Goal: Check status: Check status

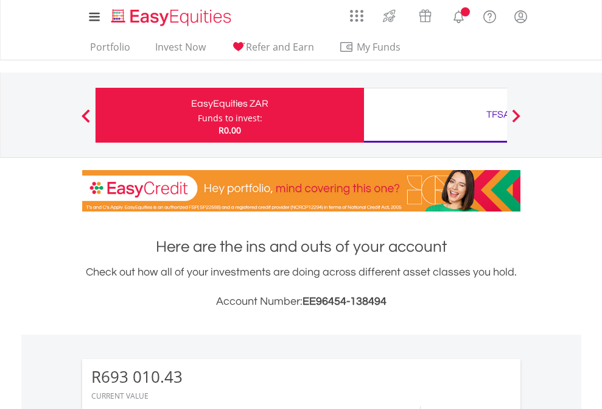
scroll to position [117, 191]
click at [198, 115] on div "Funds to invest:" at bounding box center [230, 118] width 65 height 12
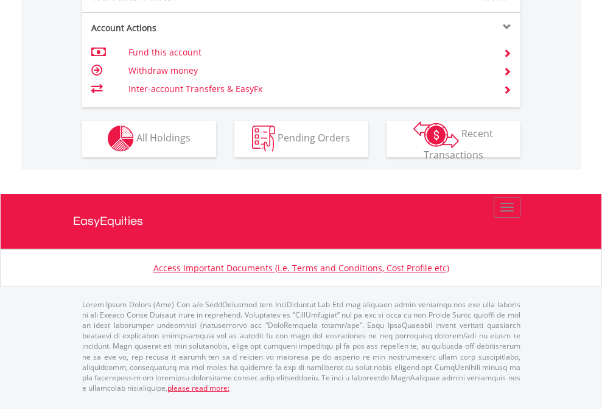
scroll to position [1167, 0]
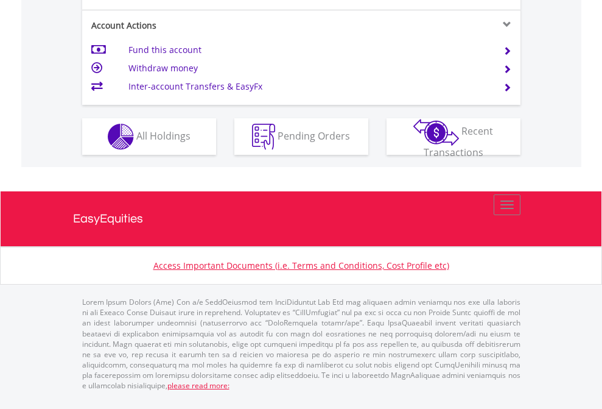
scroll to position [1143, 0]
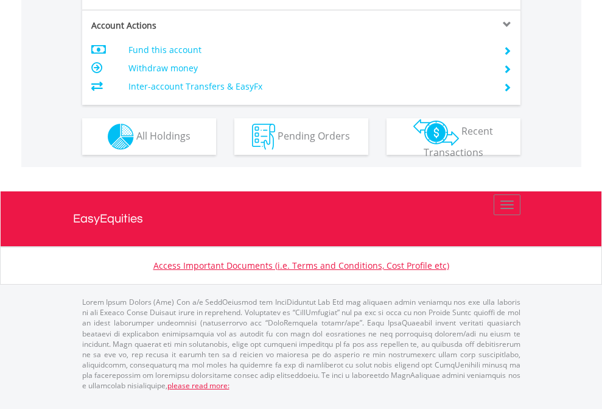
scroll to position [1167, 0]
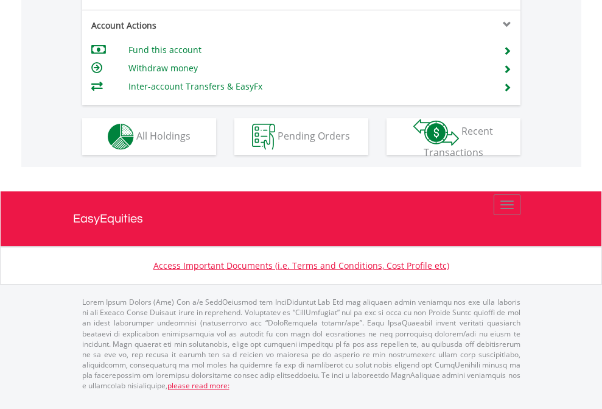
scroll to position [1167, 0]
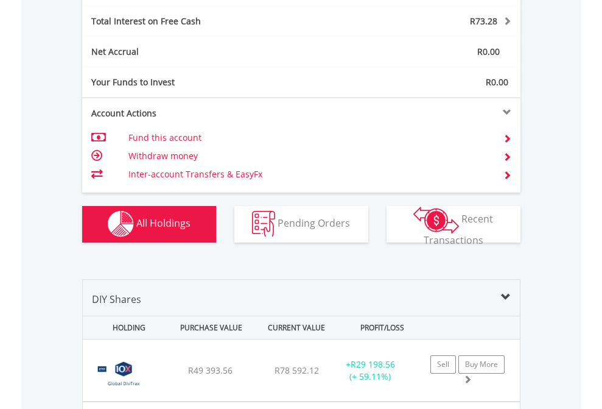
scroll to position [1379, 0]
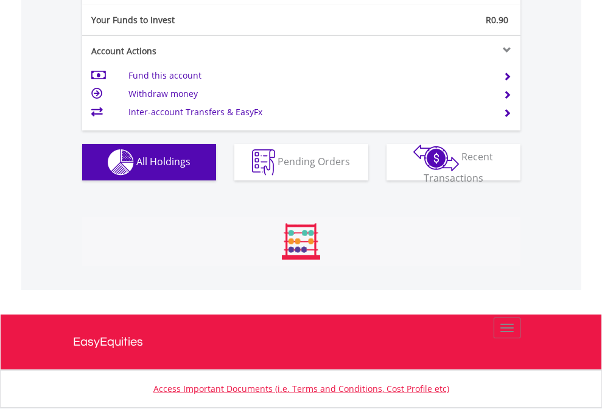
scroll to position [117, 191]
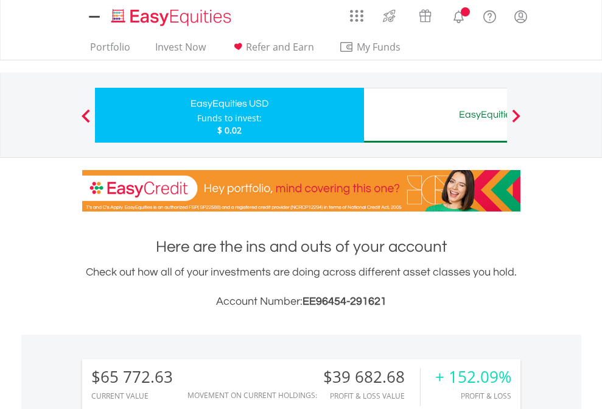
scroll to position [117, 191]
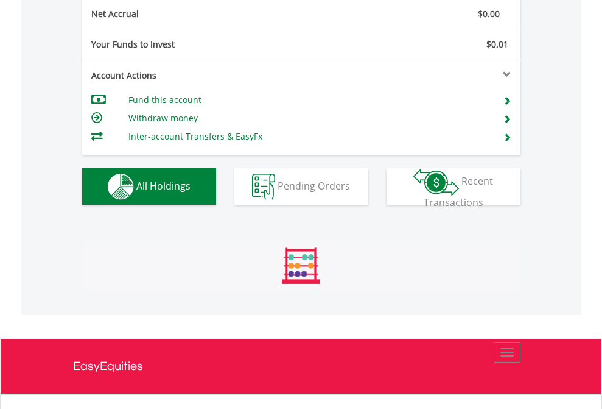
scroll to position [117, 191]
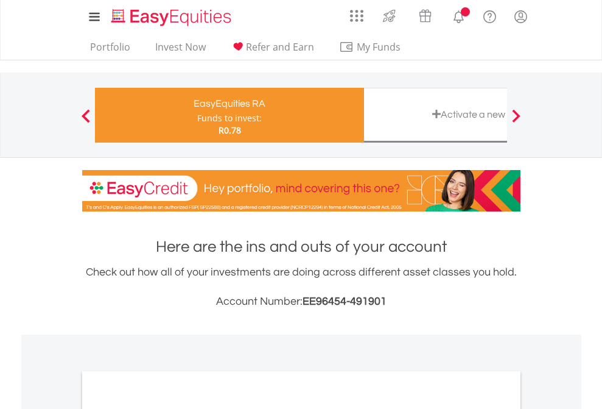
scroll to position [732, 0]
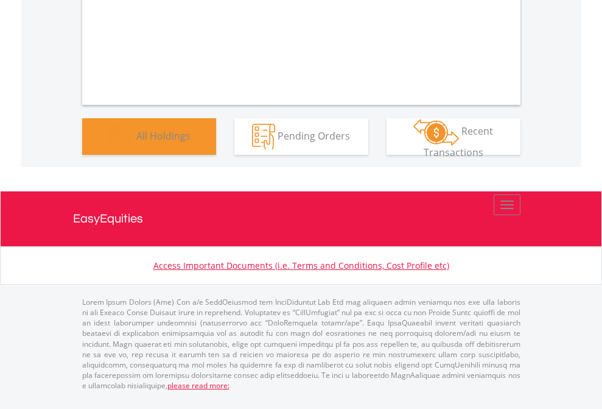
click at [136, 142] on span "All Holdings" at bounding box center [163, 134] width 54 height 13
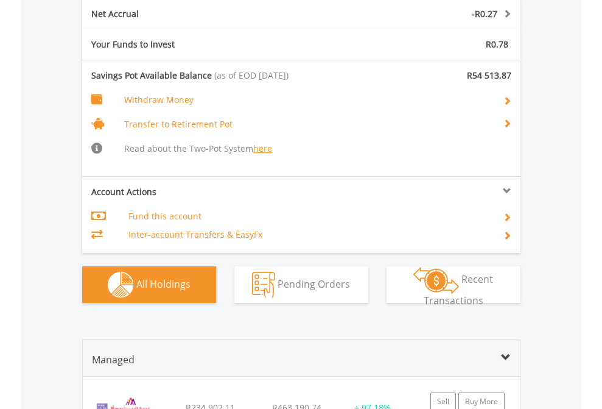
scroll to position [1450, 0]
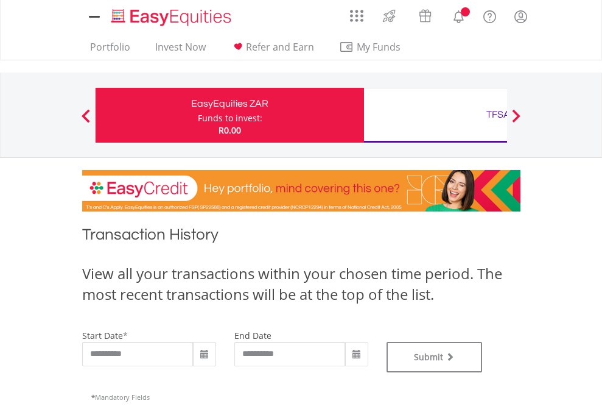
type input "**********"
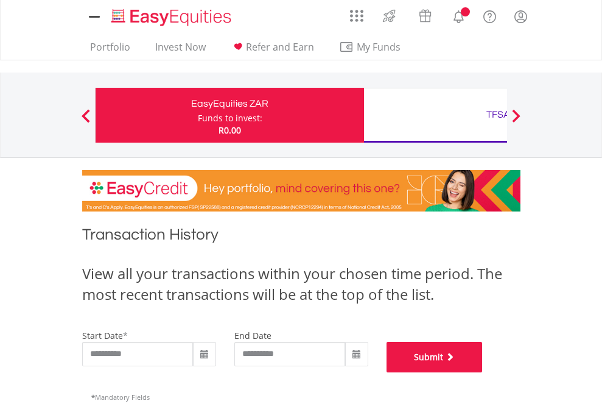
click at [483, 372] on button "Submit" at bounding box center [435, 357] width 96 height 30
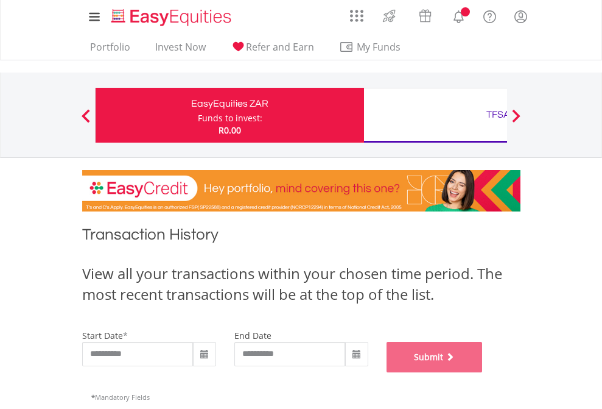
scroll to position [494, 0]
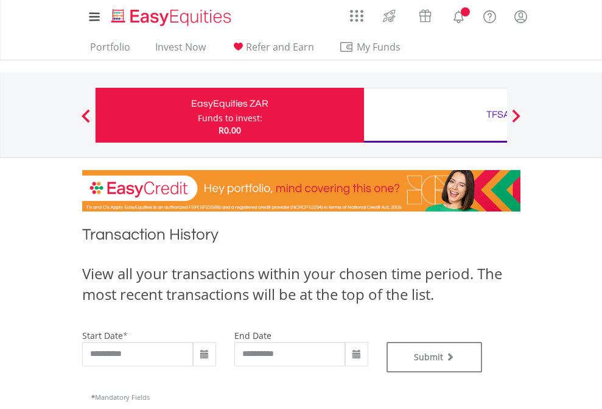
click at [435, 115] on div "TFSA" at bounding box center [498, 114] width 254 height 17
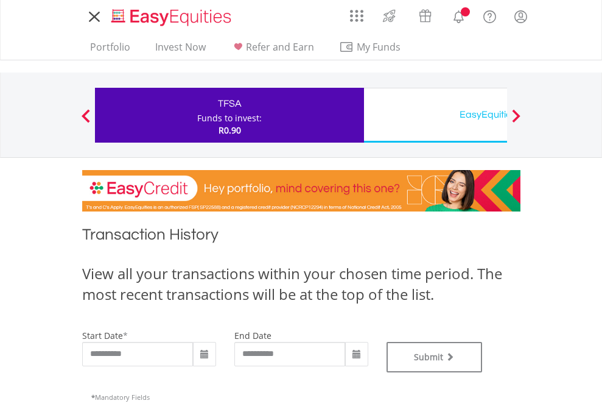
type input "**********"
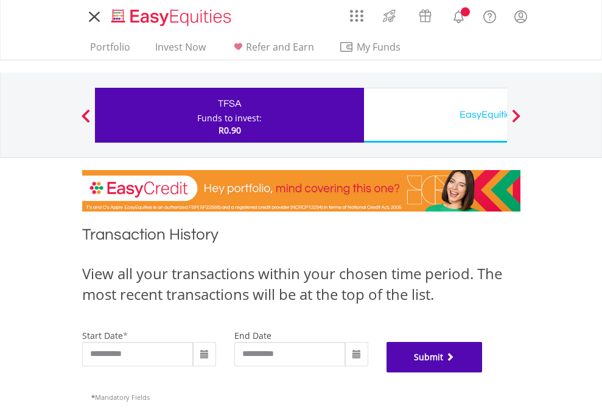
click at [483, 372] on button "Submit" at bounding box center [435, 357] width 96 height 30
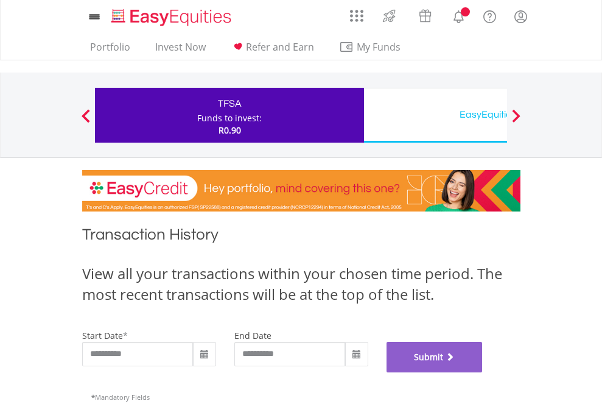
scroll to position [494, 0]
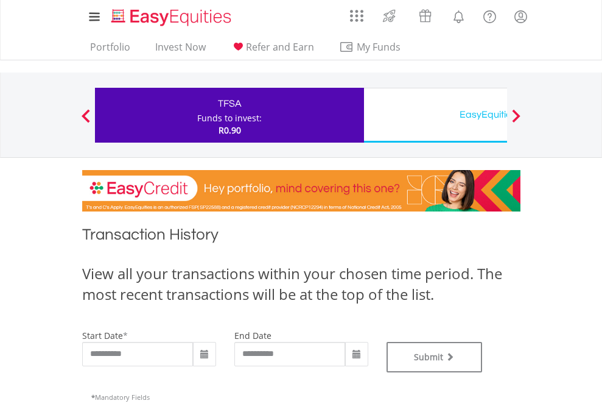
click at [435, 115] on div "EasyEquities USD" at bounding box center [498, 114] width 254 height 17
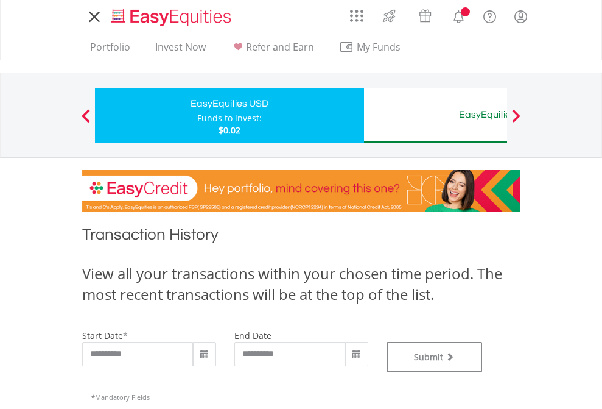
type input "**********"
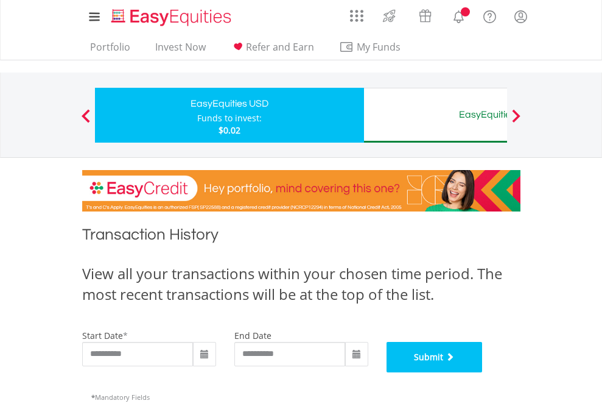
click at [483, 372] on button "Submit" at bounding box center [435, 357] width 96 height 30
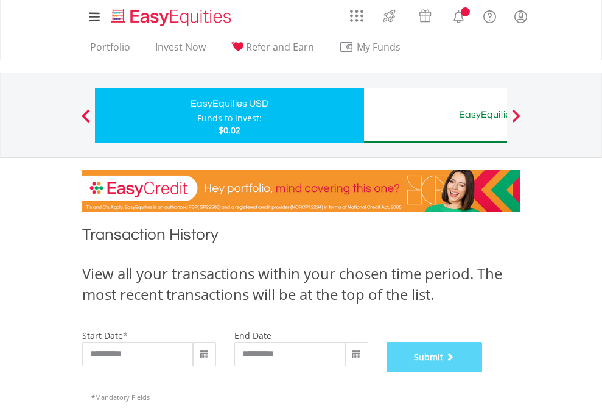
scroll to position [494, 0]
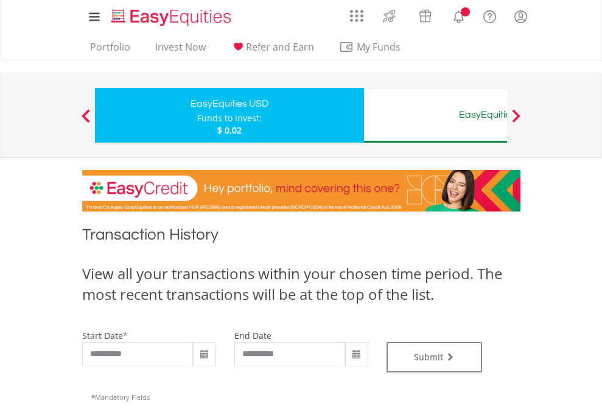
click at [435, 115] on div "EasyEquities AUD" at bounding box center [498, 114] width 254 height 17
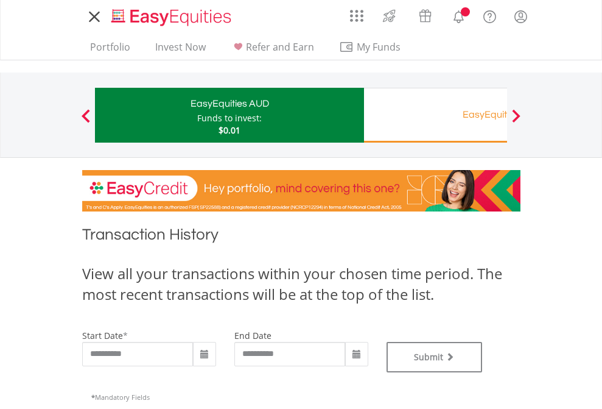
type input "**********"
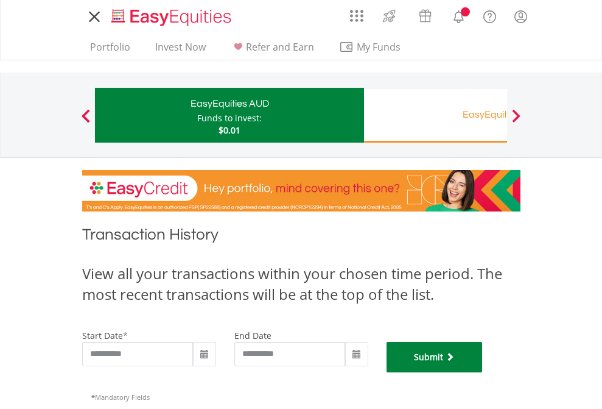
click at [483, 372] on button "Submit" at bounding box center [435, 357] width 96 height 30
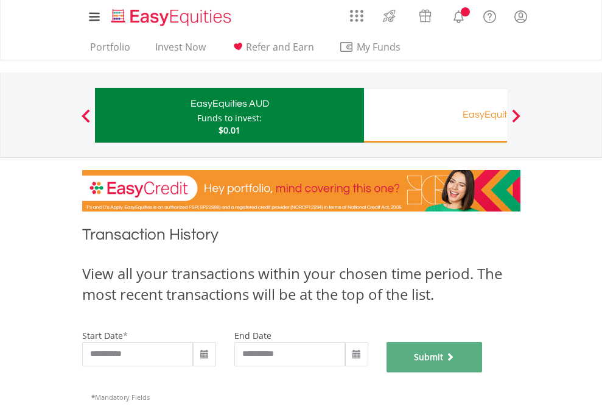
scroll to position [494, 0]
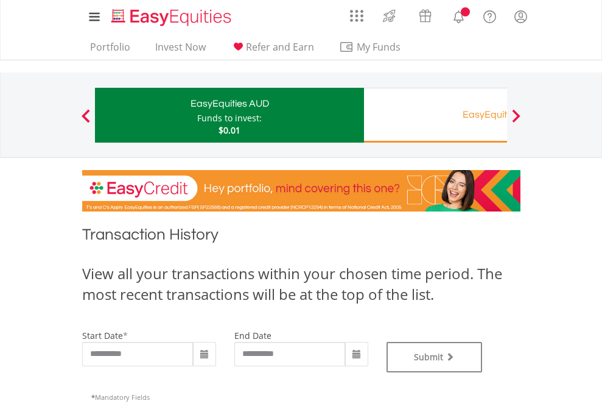
click at [435, 115] on div "EasyEquities RA" at bounding box center [498, 114] width 254 height 17
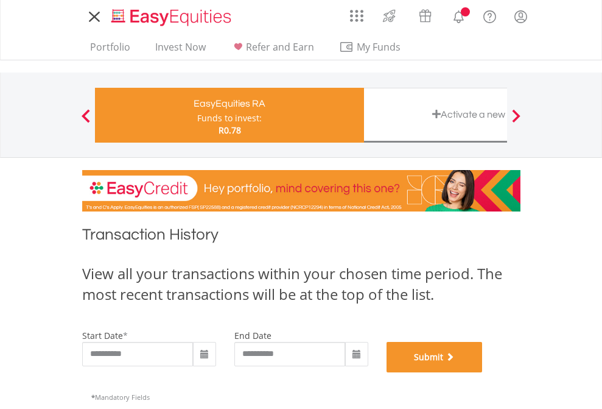
click at [483, 372] on button "Submit" at bounding box center [435, 357] width 96 height 30
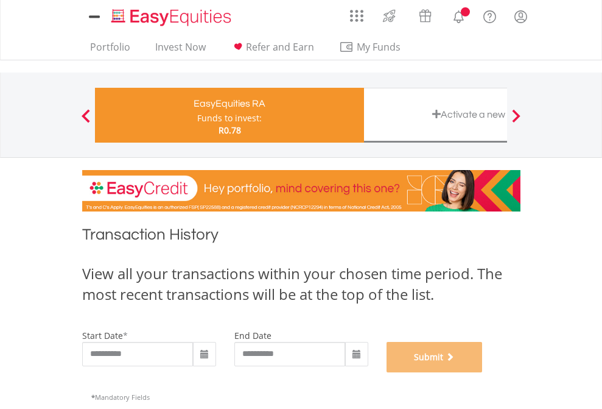
scroll to position [494, 0]
